Goal: Transaction & Acquisition: Book appointment/travel/reservation

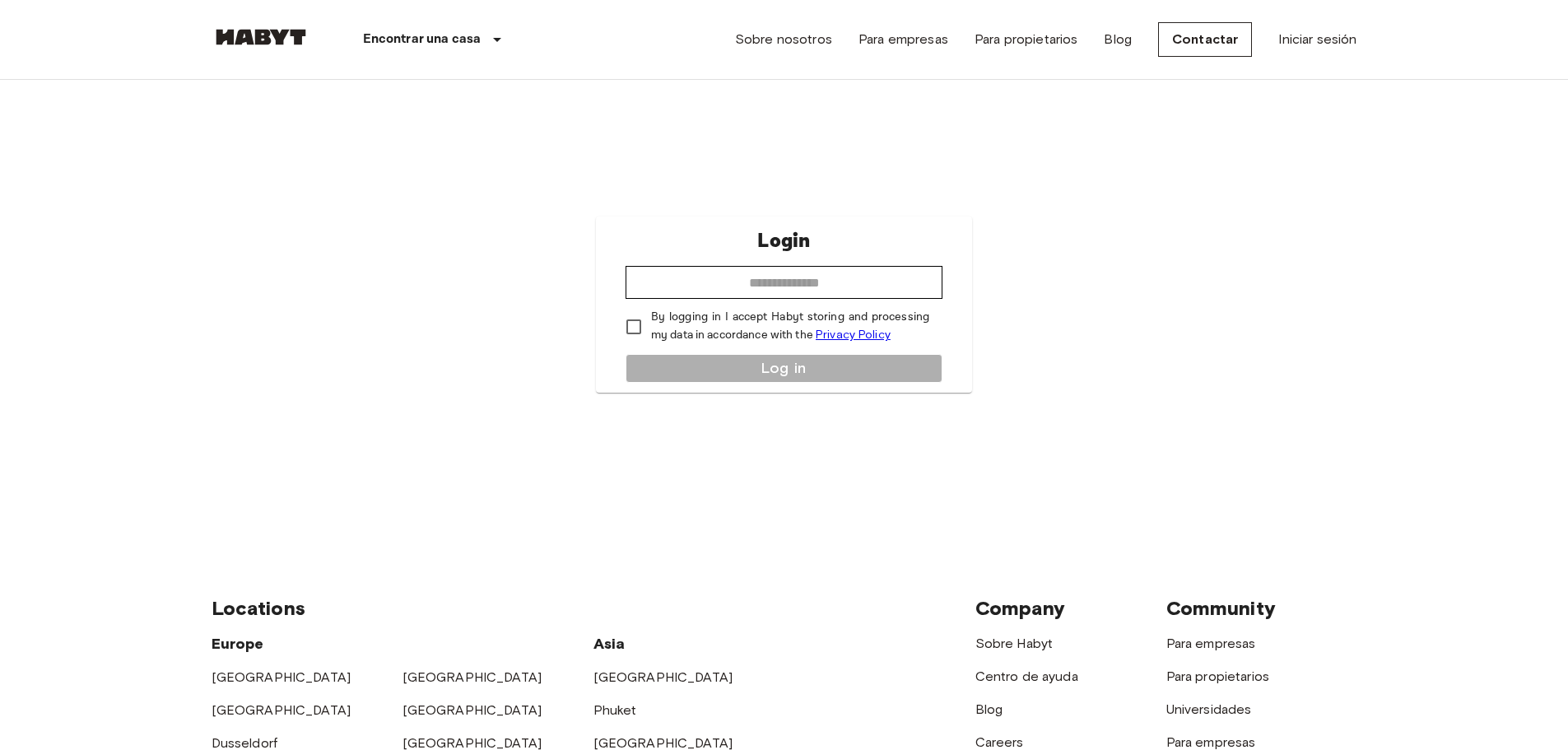
click at [297, 41] on img at bounding box center [261, 37] width 99 height 17
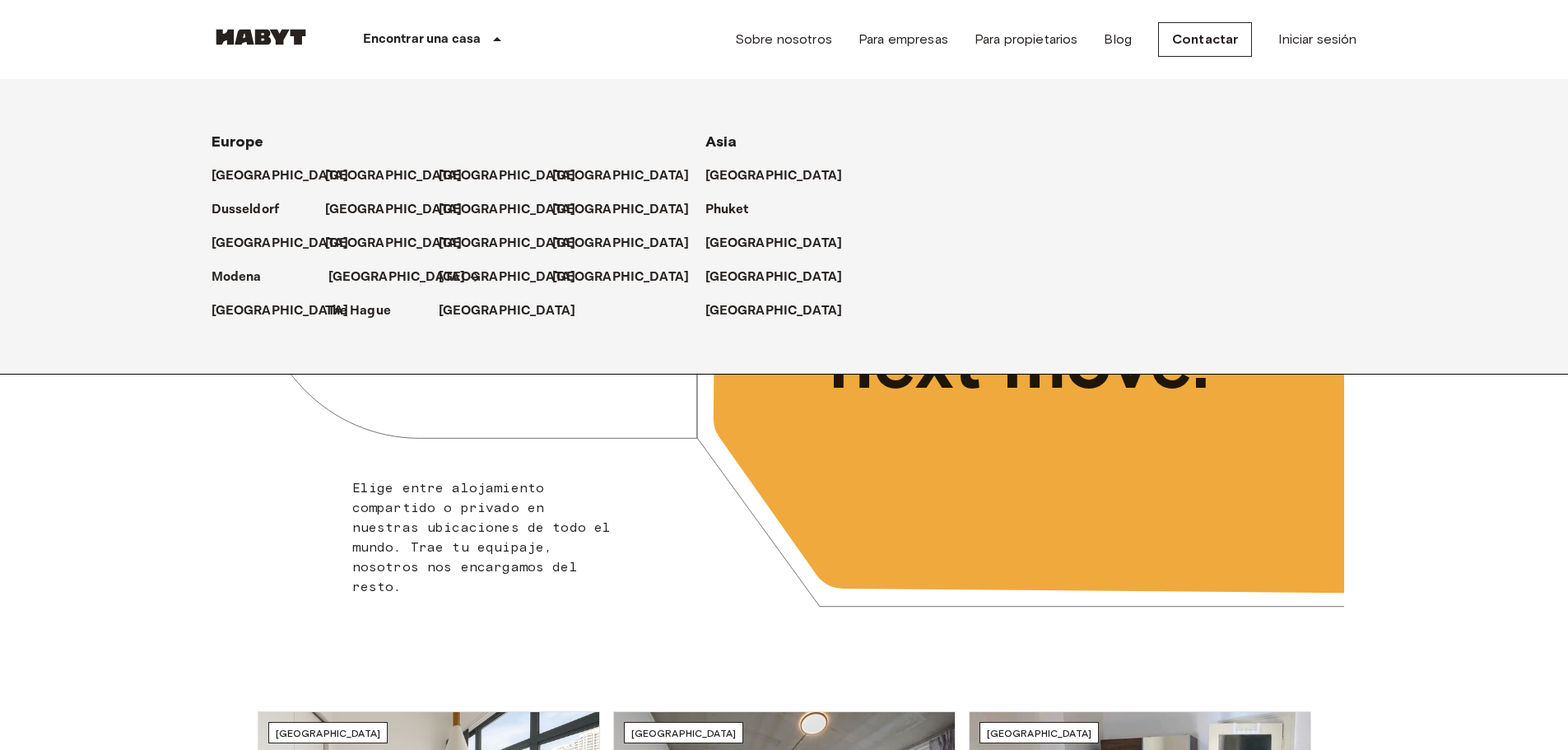
click at [346, 276] on p "[GEOGRAPHIC_DATA]" at bounding box center [397, 277] width 138 height 20
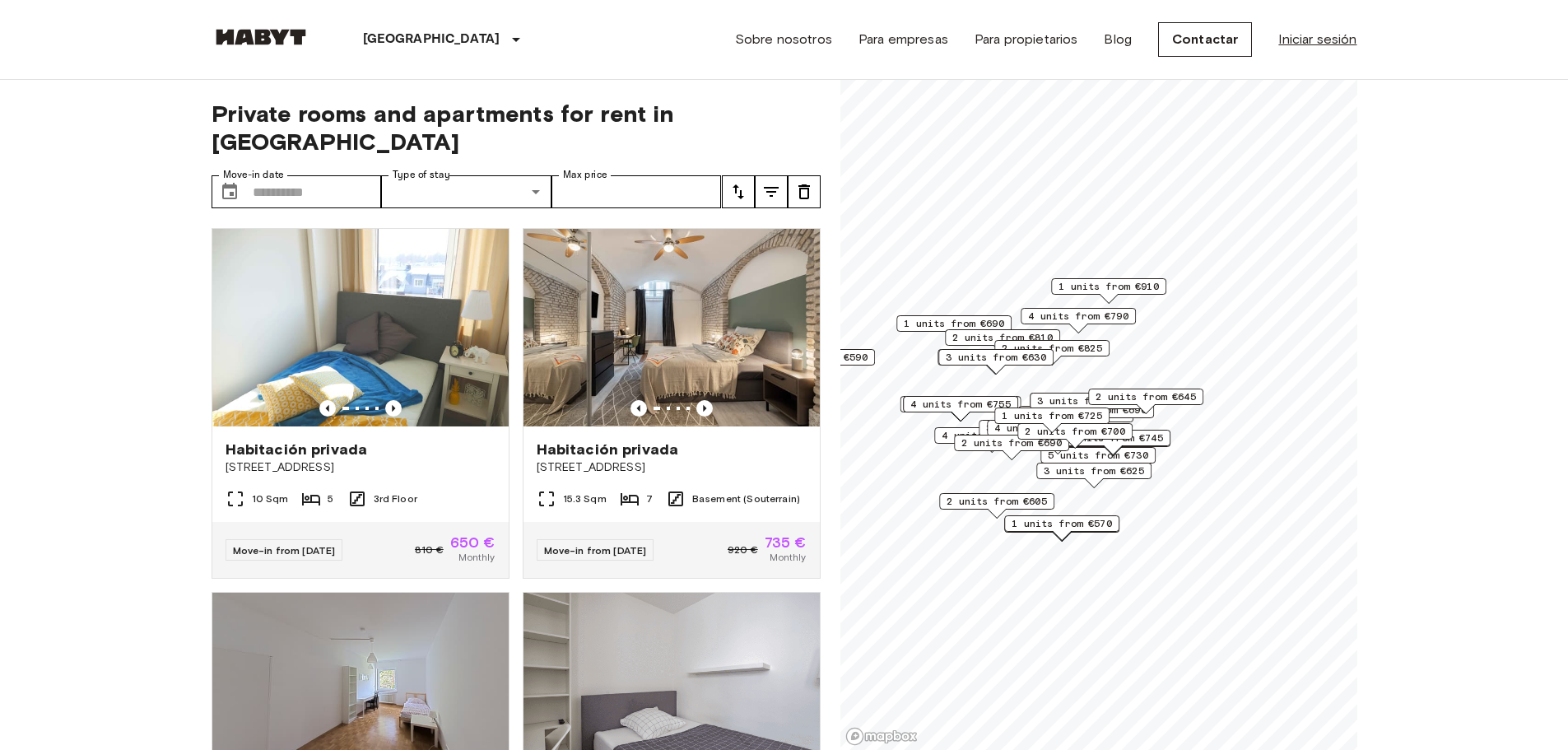
click at [1327, 38] on link "Iniciar sesión" at bounding box center [1317, 39] width 79 height 20
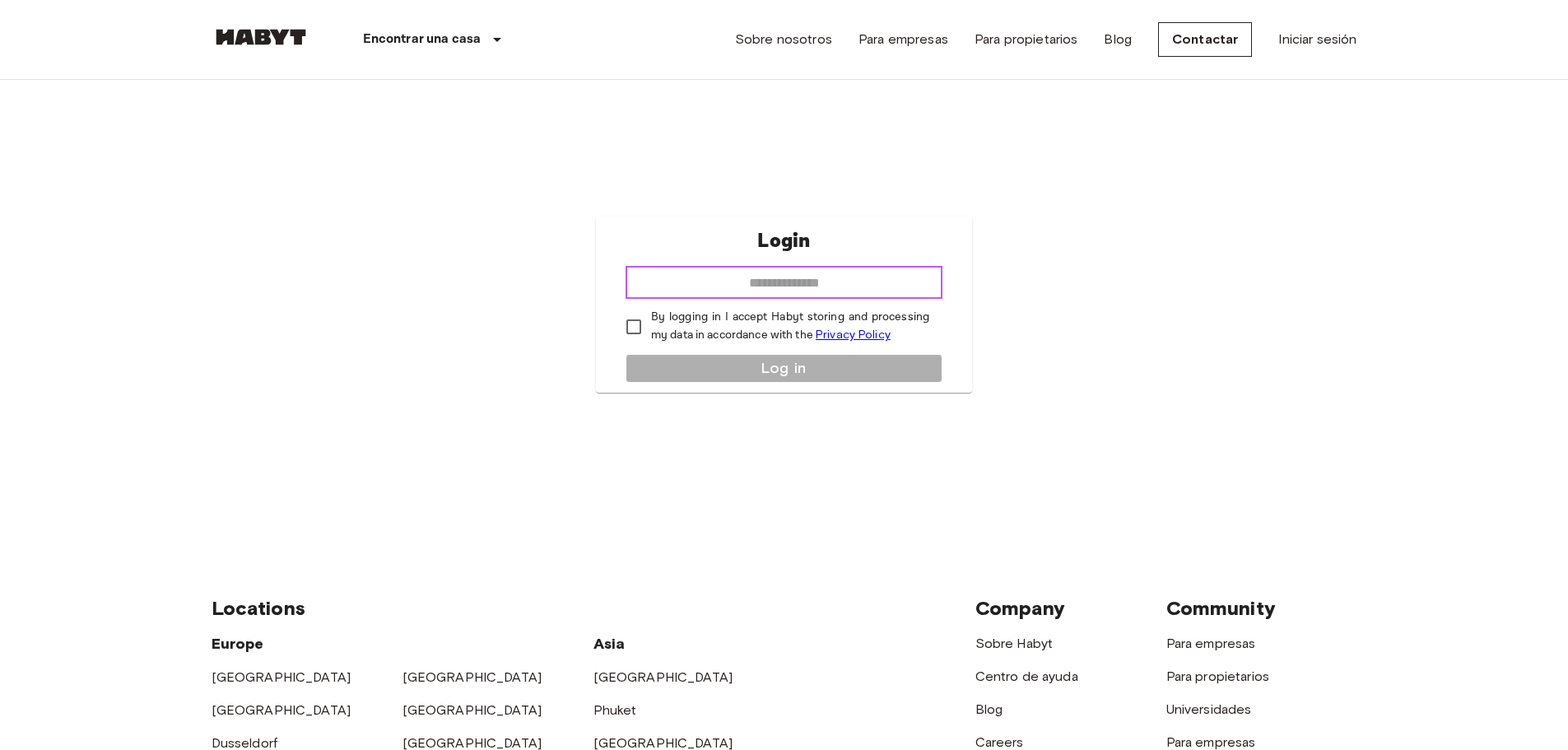
click at [810, 290] on input "email" at bounding box center [784, 281] width 317 height 33
click at [284, 35] on img at bounding box center [261, 37] width 99 height 17
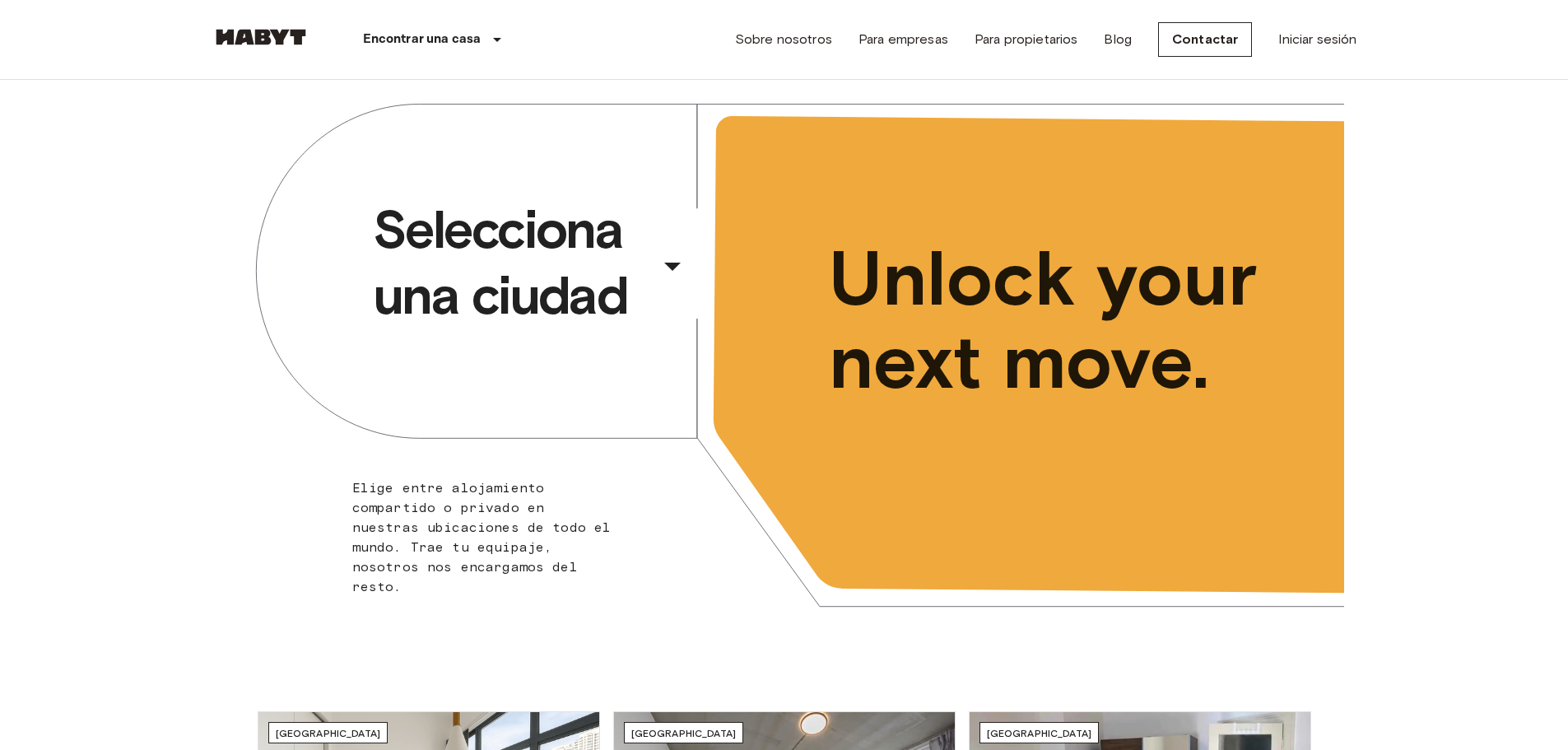
click at [642, 265] on div "​" at bounding box center [694, 279] width 170 height 33
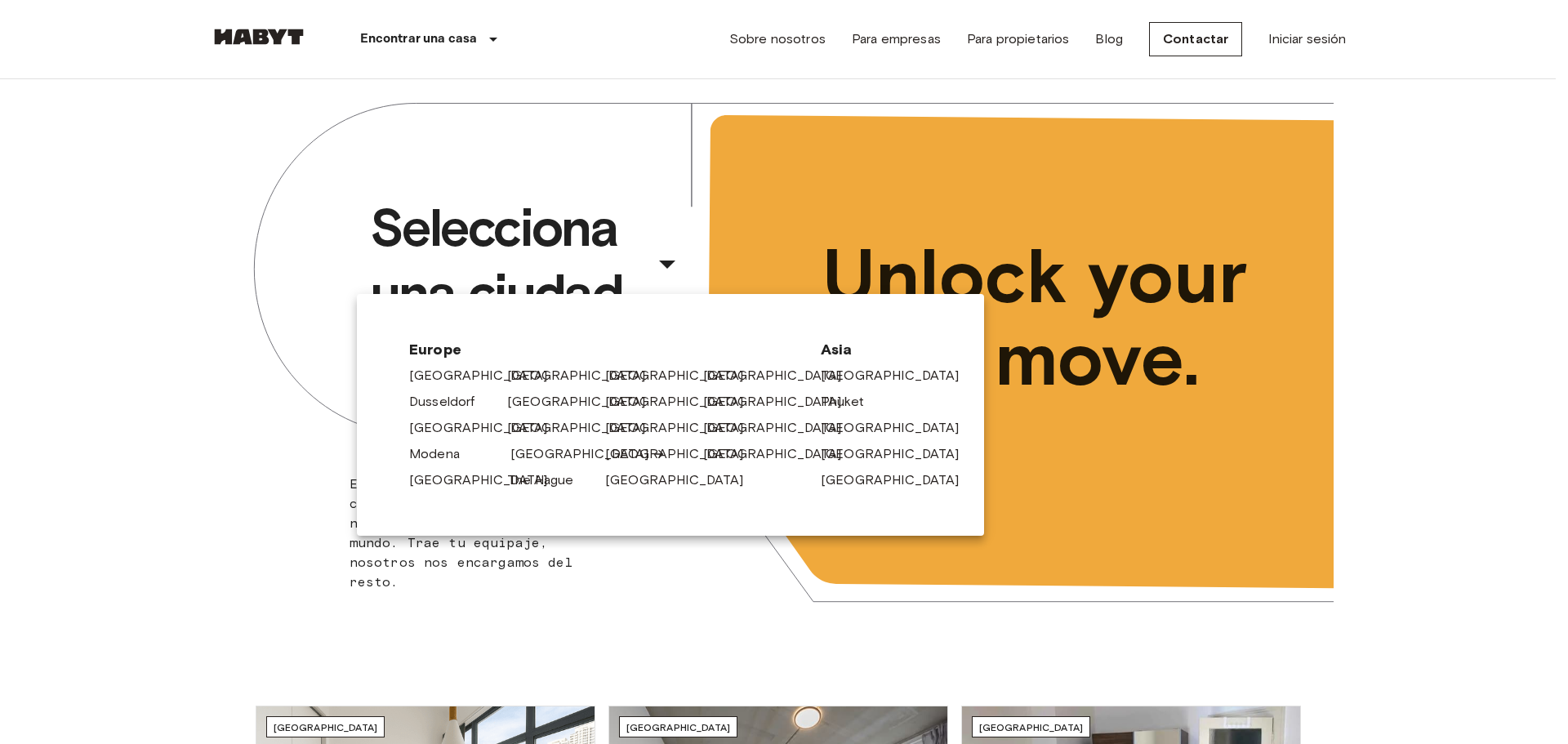
click at [533, 451] on link "[GEOGRAPHIC_DATA]" at bounding box center [588, 454] width 155 height 20
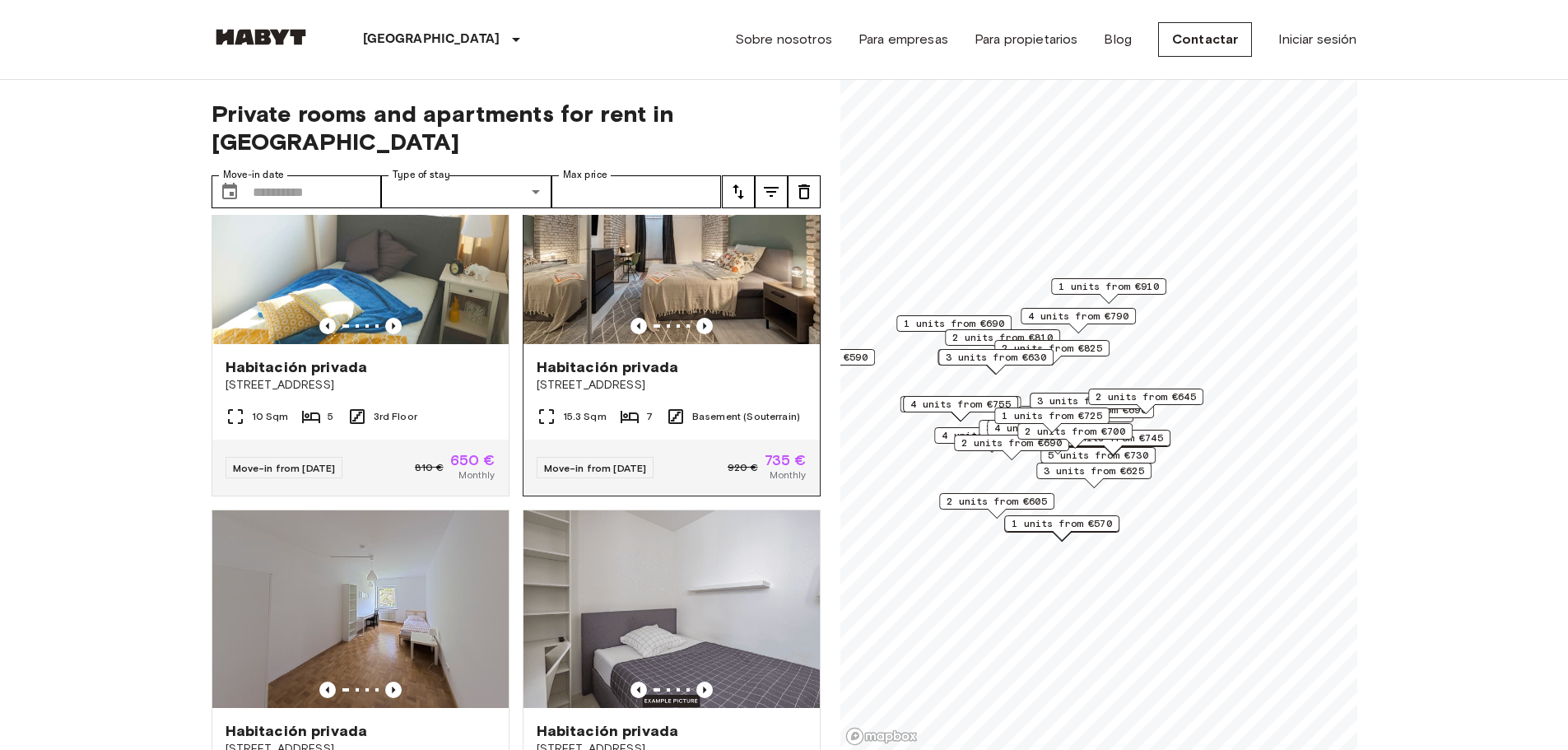
scroll to position [165, 0]
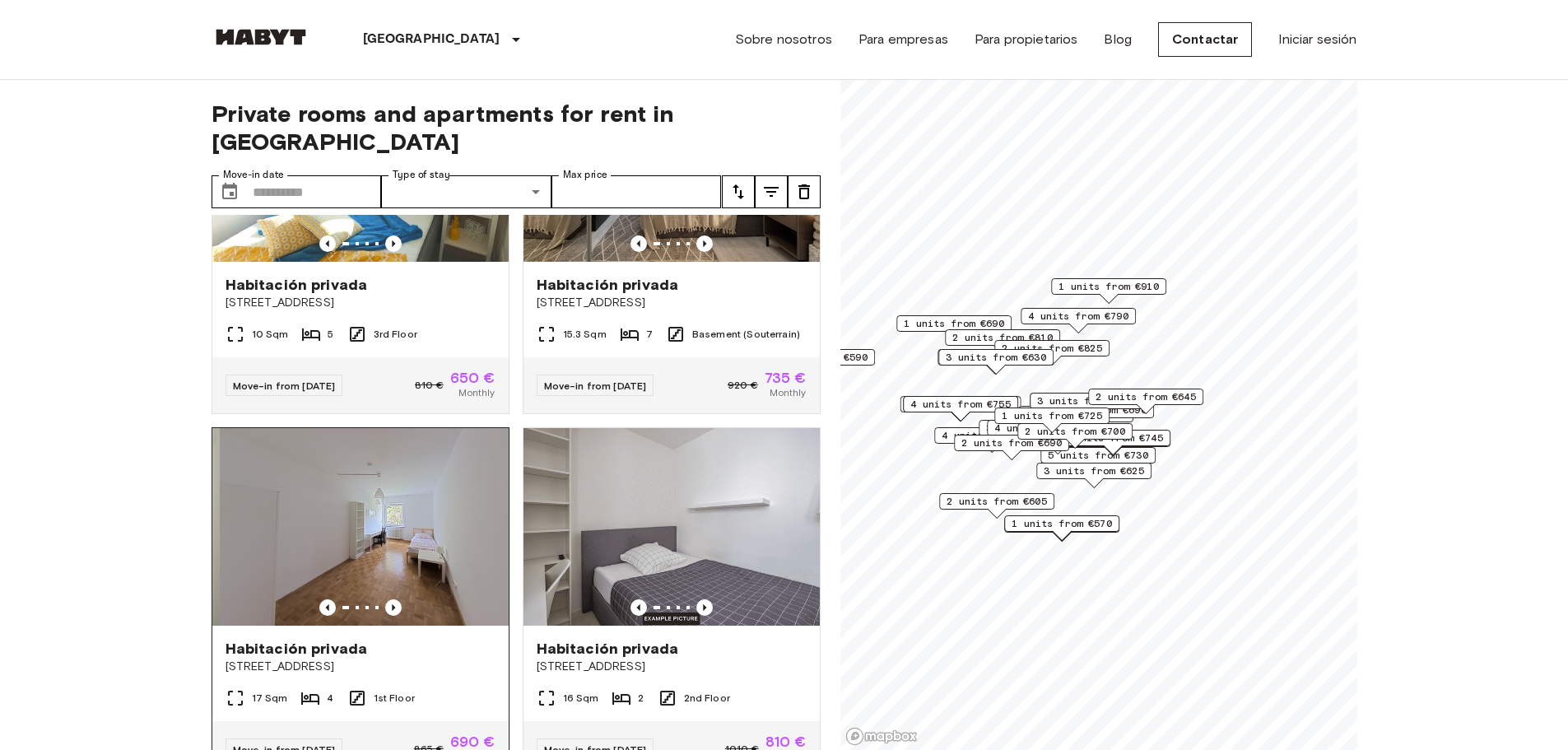
drag, startPoint x: 408, startPoint y: 426, endPoint x: 418, endPoint y: 422, distance: 10.8
click at [416, 428] on img at bounding box center [367, 526] width 297 height 198
click at [413, 428] on img at bounding box center [360, 526] width 297 height 198
click at [412, 428] on img at bounding box center [360, 526] width 297 height 198
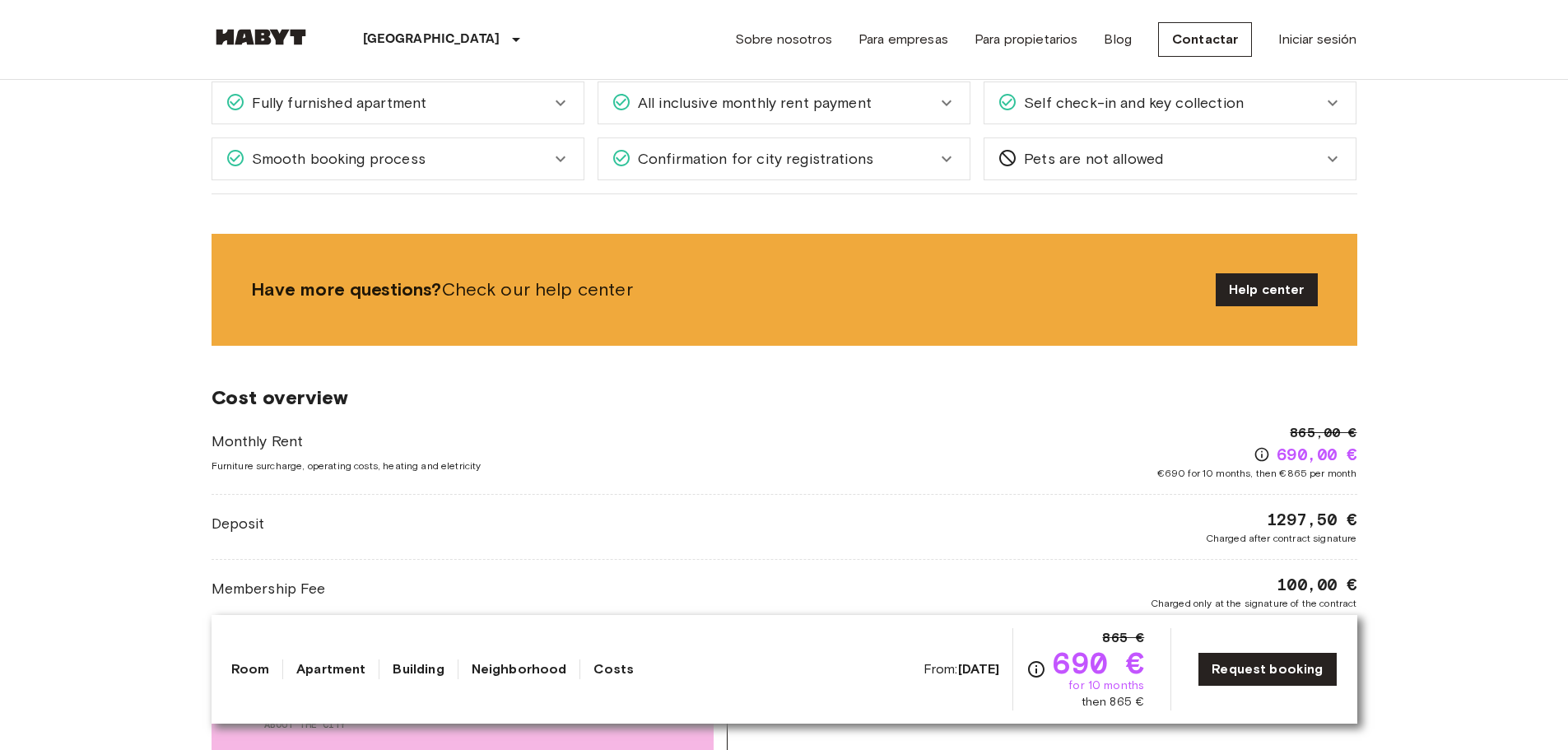
scroll to position [1234, 0]
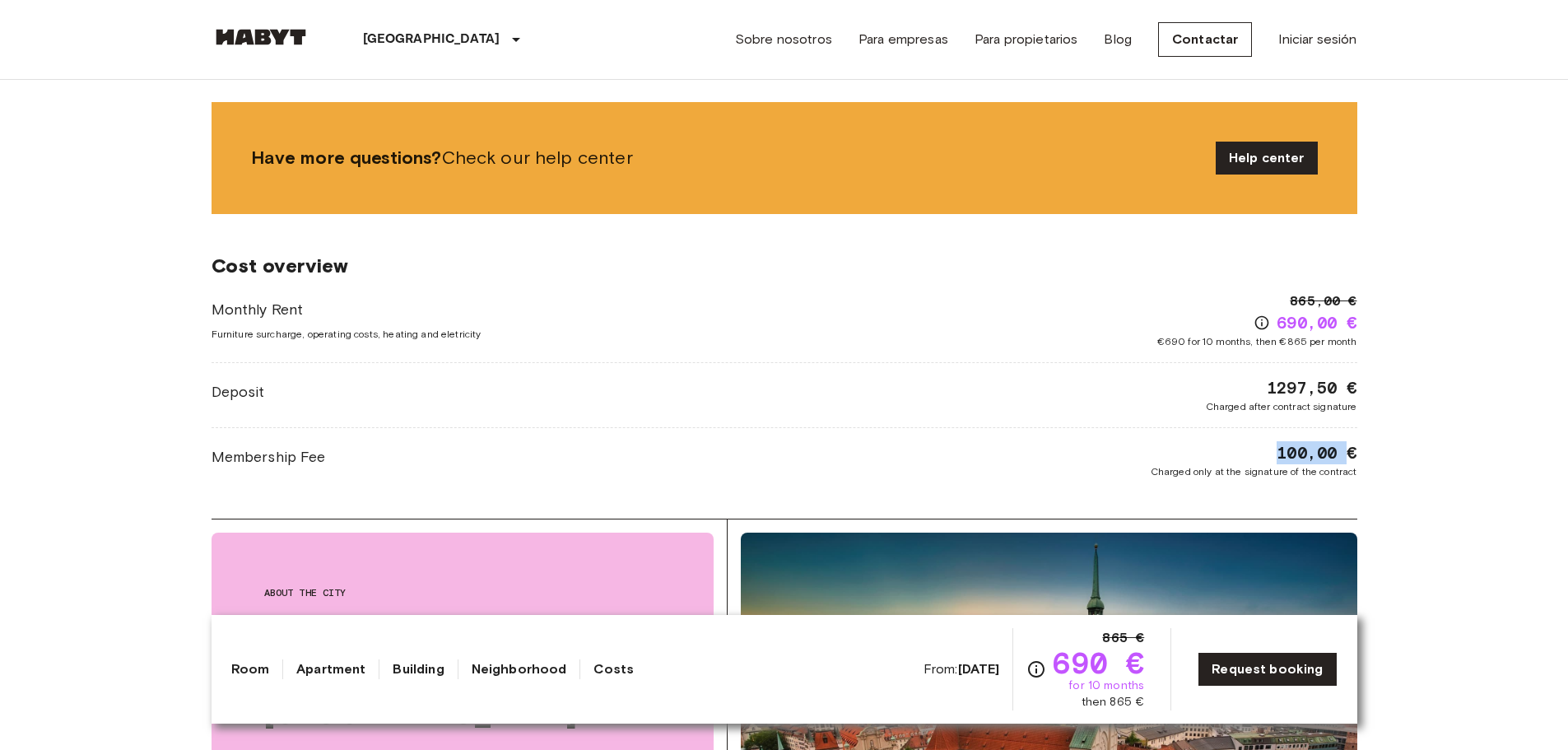
drag, startPoint x: 1283, startPoint y: 456, endPoint x: 1344, endPoint y: 460, distance: 61.1
click at [1344, 460] on span "100,00 €" at bounding box center [1317, 453] width 80 height 23
click at [1312, 450] on span "100,00 €" at bounding box center [1317, 453] width 80 height 23
drag, startPoint x: 1286, startPoint y: 449, endPoint x: 1309, endPoint y: 449, distance: 23.0
click at [1309, 449] on span "100,00 €" at bounding box center [1317, 453] width 80 height 23
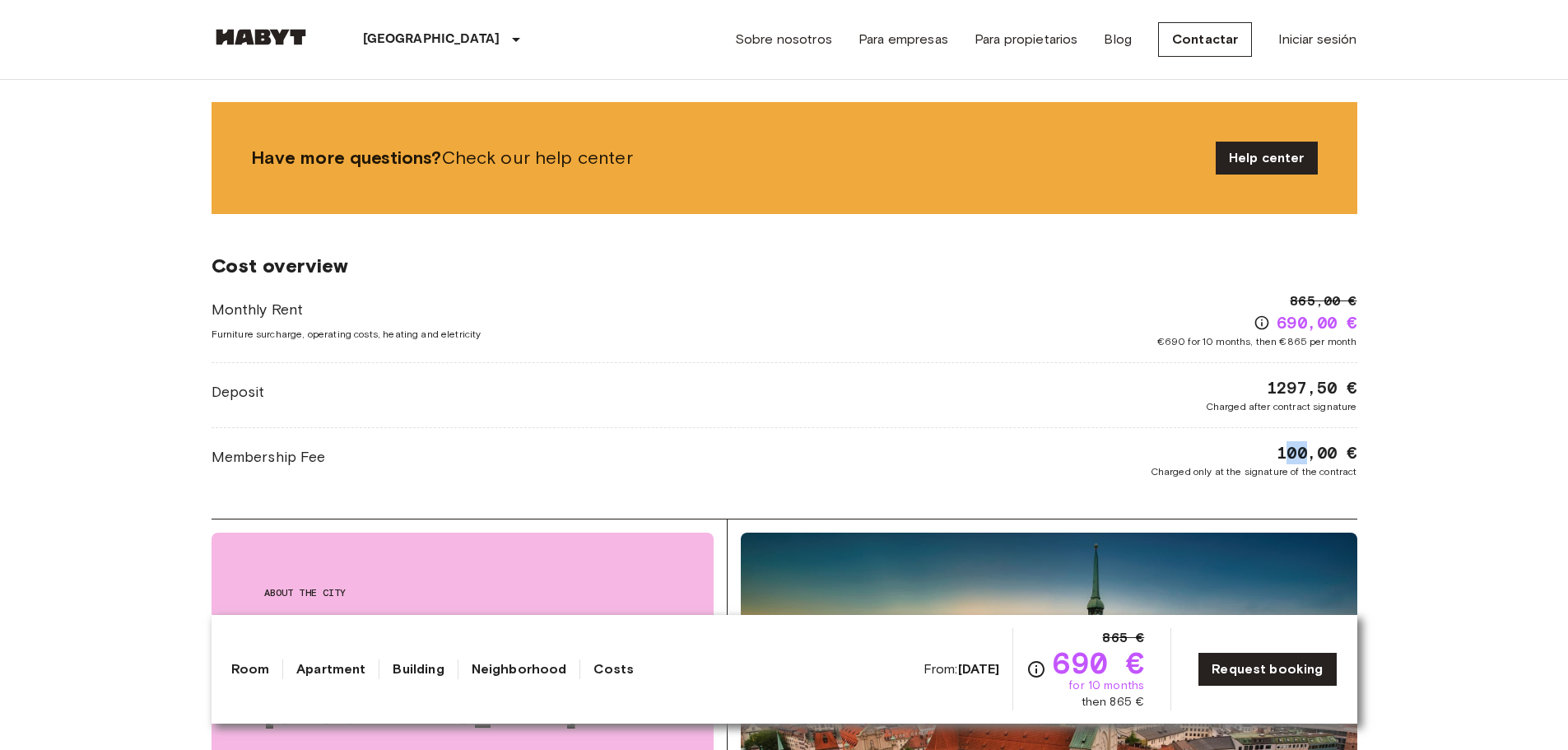
click at [1309, 449] on span "100,00 €" at bounding box center [1317, 453] width 80 height 23
